Goal: Navigation & Orientation: Find specific page/section

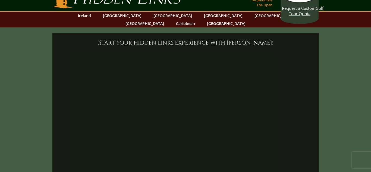
scroll to position [14, 0]
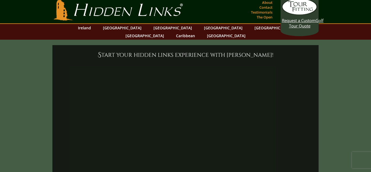
scroll to position [0, 0]
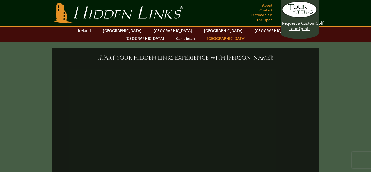
click at [249, 35] on link "[GEOGRAPHIC_DATA]" at bounding box center [226, 39] width 44 height 8
